Goal: Task Accomplishment & Management: Complete application form

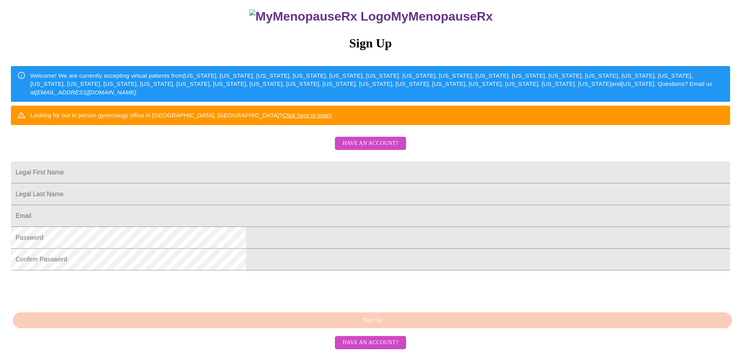
scroll to position [134, 0]
click at [332, 112] on link "Click here to login!" at bounding box center [306, 115] width 49 height 7
